Goal: Check status: Check status

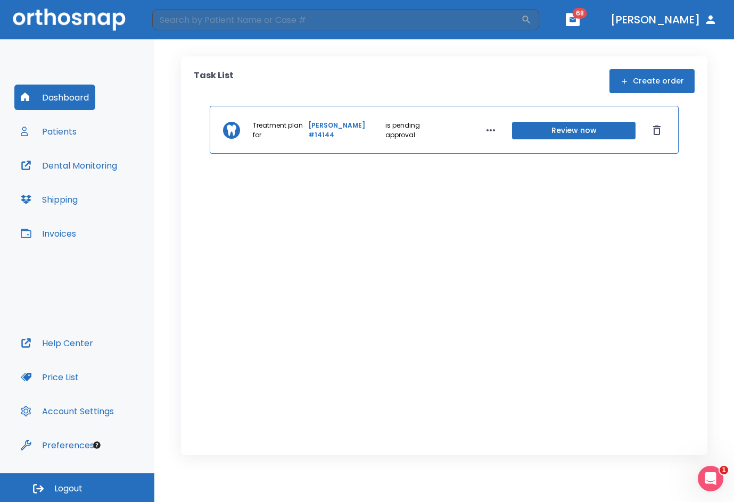
click at [71, 133] on button "Patients" at bounding box center [48, 132] width 69 height 26
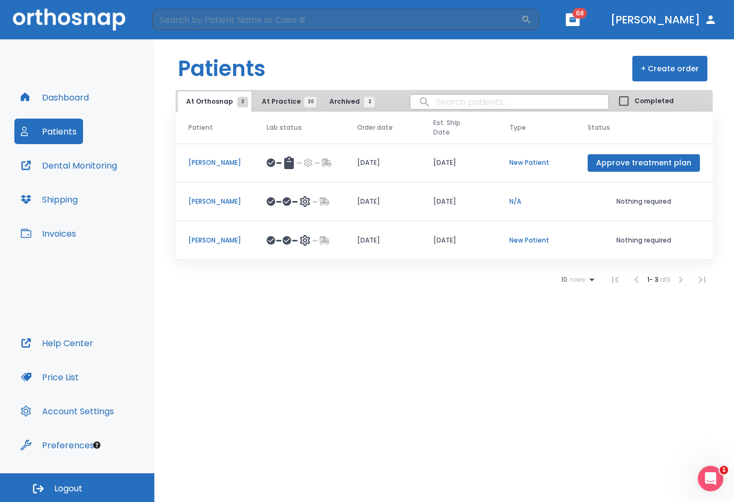
click at [61, 130] on button "Patients" at bounding box center [48, 132] width 69 height 26
click at [464, 98] on input "search" at bounding box center [509, 101] width 198 height 21
type input "[PERSON_NAME]"
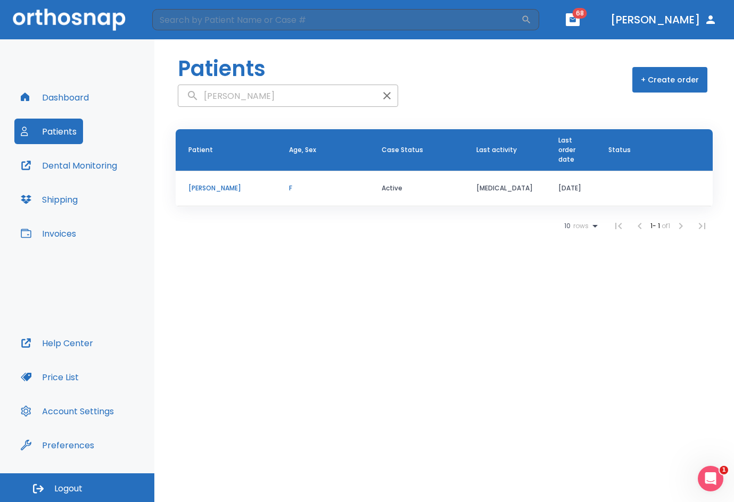
click at [222, 184] on p "[PERSON_NAME]" at bounding box center [225, 189] width 75 height 10
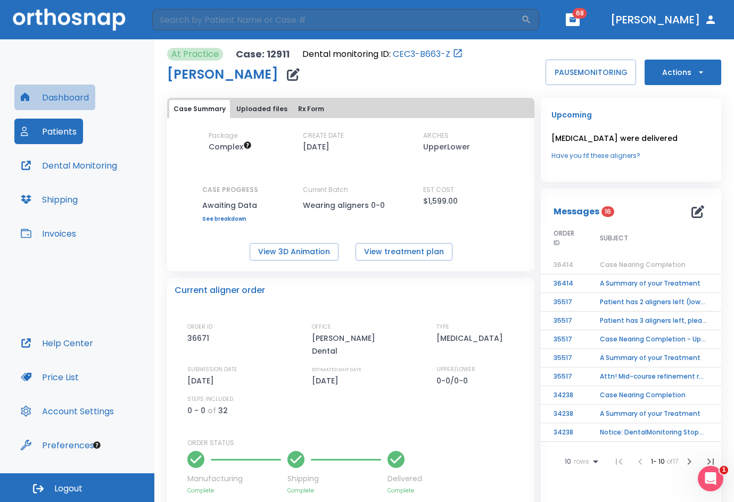
click at [66, 94] on button "Dashboard" at bounding box center [54, 98] width 81 height 26
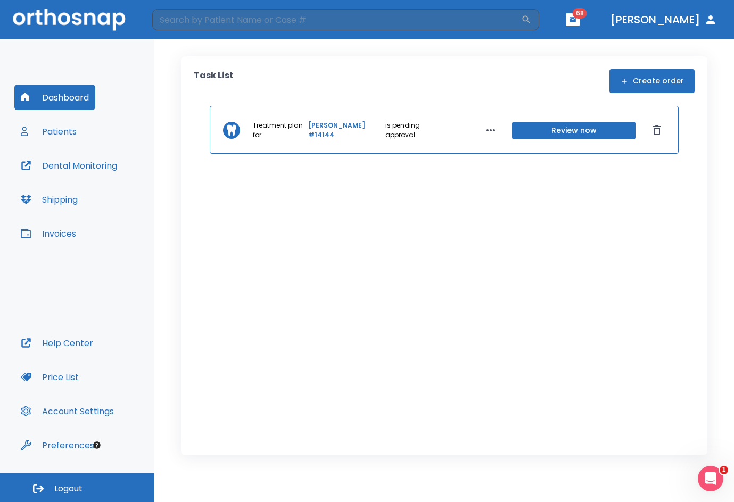
click at [62, 124] on button "Patients" at bounding box center [48, 132] width 69 height 26
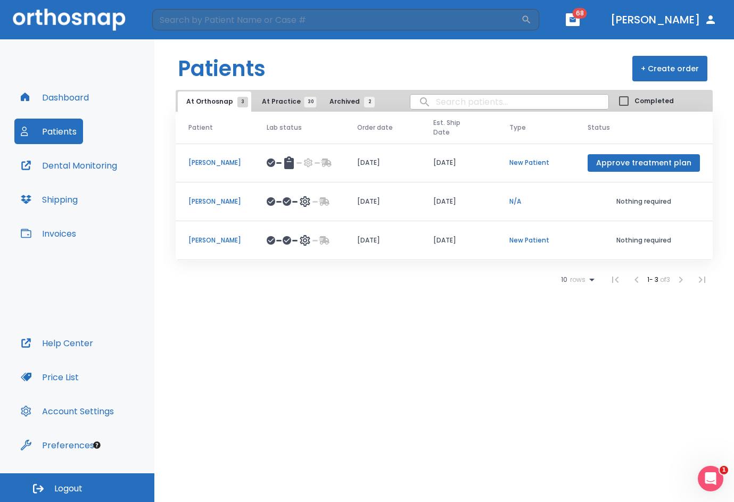
click at [204, 197] on p "[PERSON_NAME]" at bounding box center [214, 202] width 53 height 10
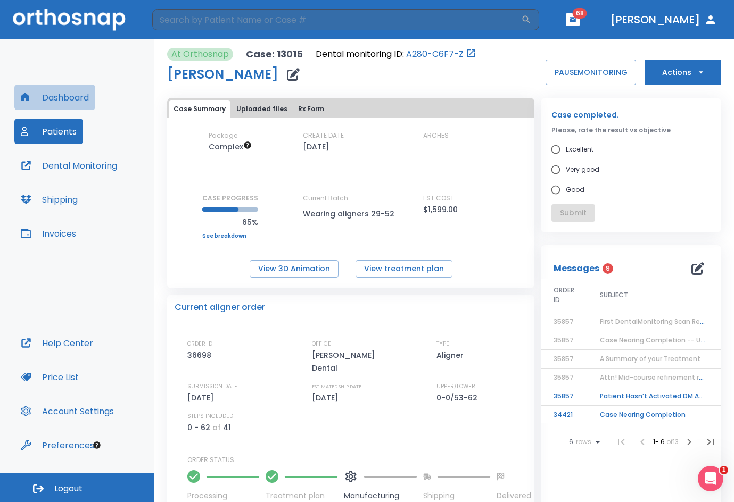
click at [80, 99] on button "Dashboard" at bounding box center [54, 98] width 81 height 26
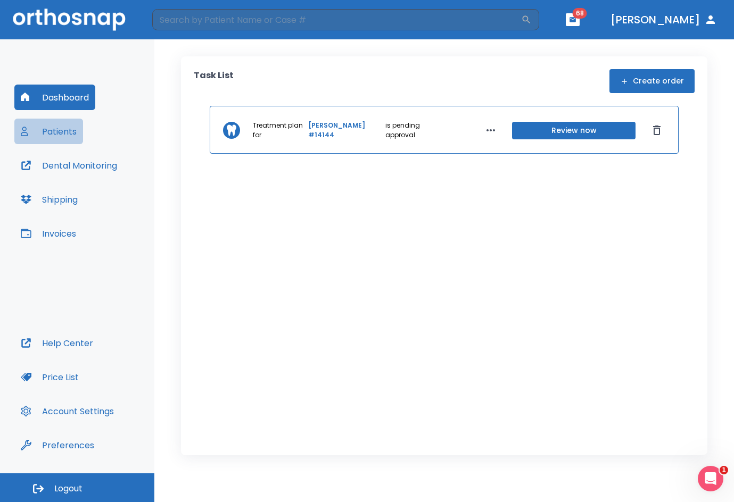
click at [74, 135] on button "Patients" at bounding box center [48, 132] width 69 height 26
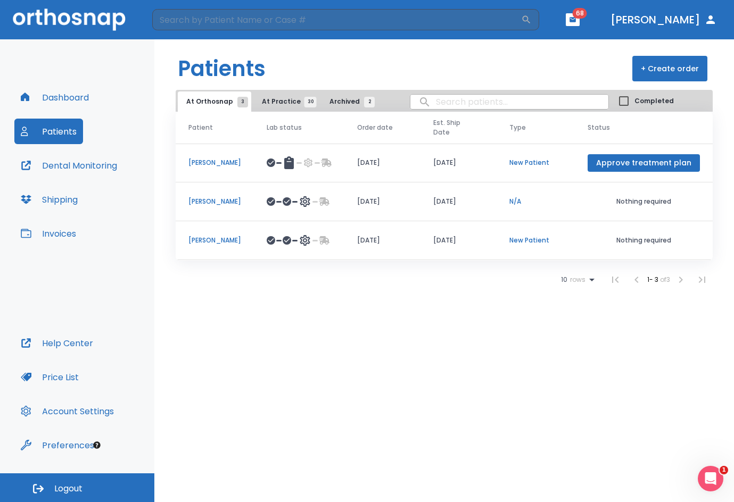
click at [228, 236] on p "[PERSON_NAME]" at bounding box center [214, 241] width 53 height 10
